Goal: Task Accomplishment & Management: Use online tool/utility

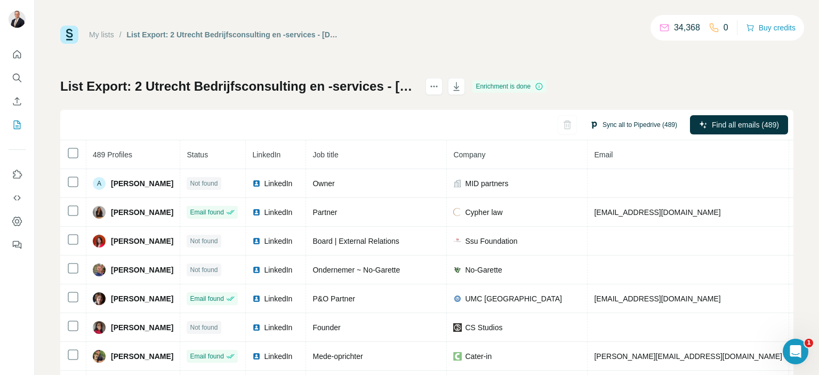
click at [629, 124] on button "Sync all to Pipedrive (489)" at bounding box center [633, 125] width 102 height 16
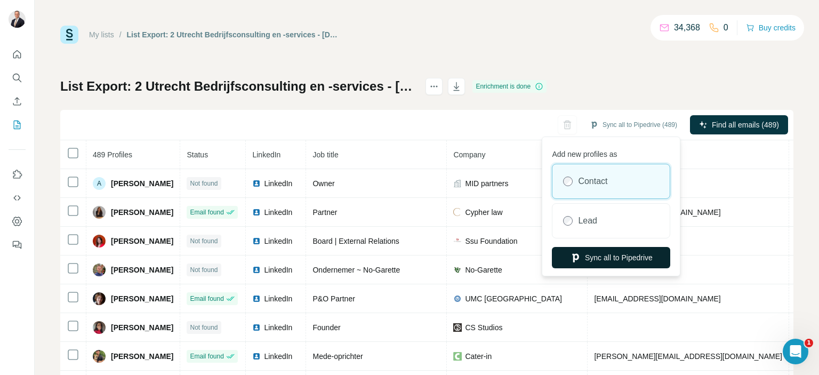
click at [622, 258] on button "Sync all to Pipedrive" at bounding box center [611, 257] width 118 height 21
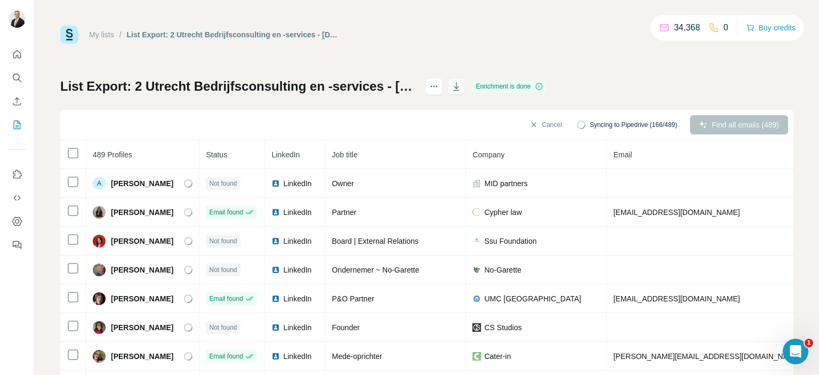
click at [462, 90] on icon "button" at bounding box center [456, 86] width 11 height 11
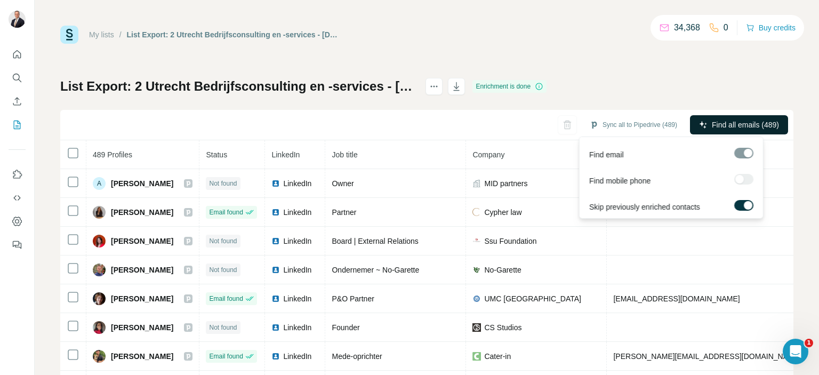
click at [736, 125] on span "Find all emails (489)" at bounding box center [745, 124] width 67 height 11
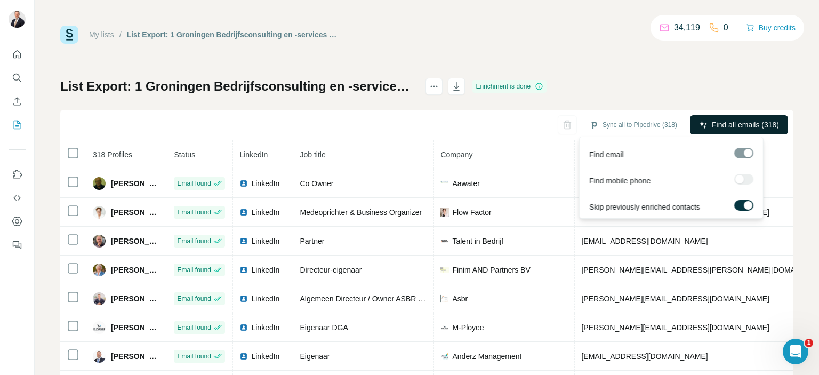
click at [753, 126] on span "Find all emails (318)" at bounding box center [745, 124] width 67 height 11
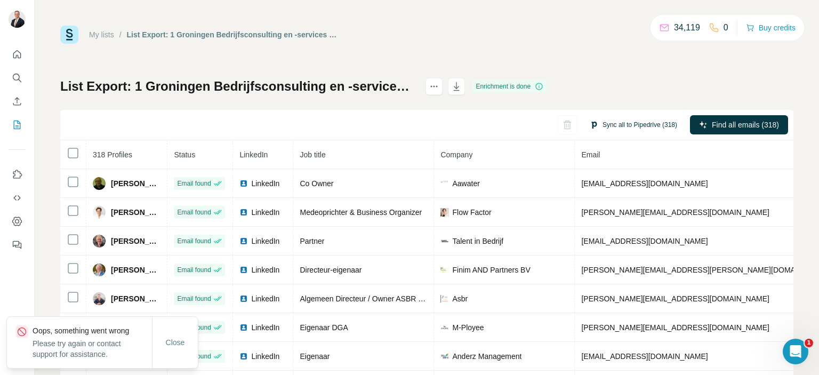
click at [620, 123] on button "Sync all to Pipedrive (318)" at bounding box center [633, 125] width 102 height 16
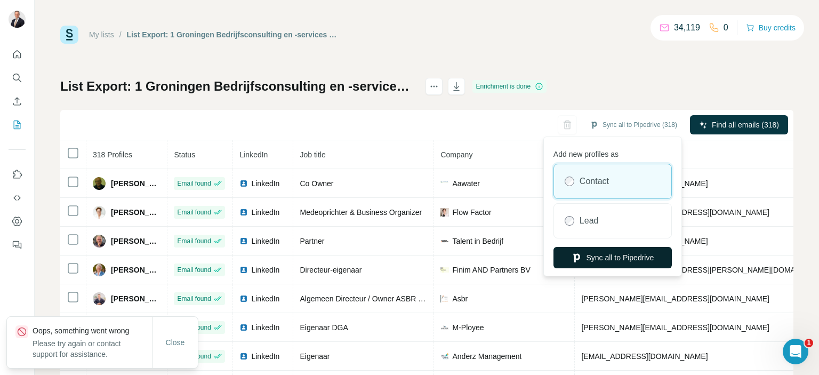
click at [628, 260] on button "Sync all to Pipedrive" at bounding box center [612, 257] width 118 height 21
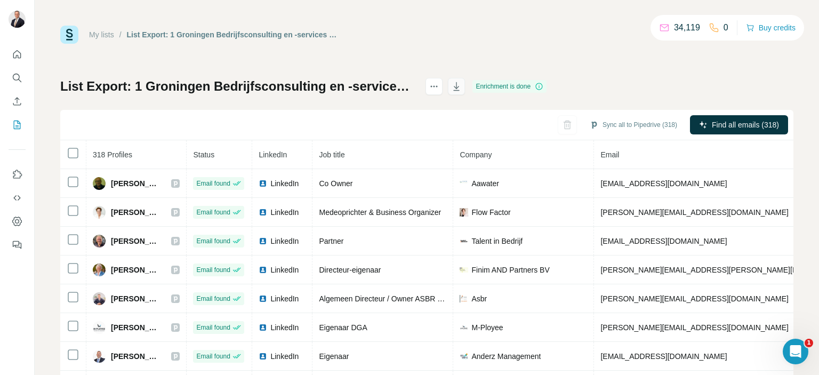
click at [462, 90] on icon "button" at bounding box center [456, 86] width 11 height 11
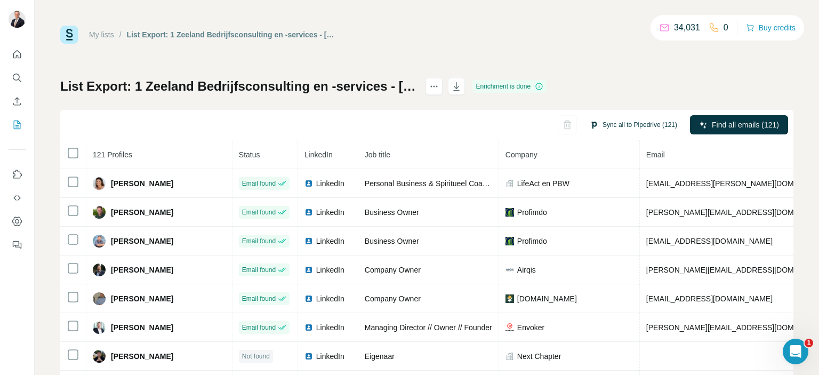
click at [633, 126] on button "Sync all to Pipedrive (121)" at bounding box center [633, 125] width 102 height 16
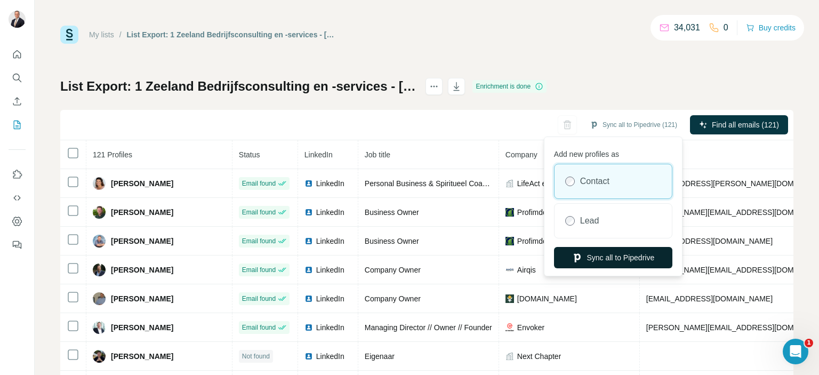
click at [612, 257] on button "Sync all to Pipedrive" at bounding box center [613, 257] width 118 height 21
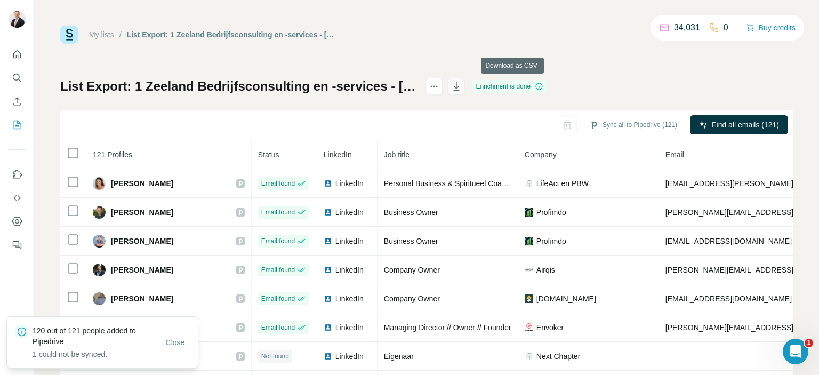
click at [462, 89] on icon "button" at bounding box center [456, 86] width 11 height 11
